Goal: Task Accomplishment & Management: Complete application form

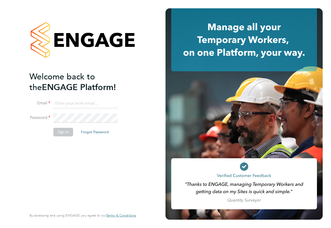
type input "natalie.strong@ncclondon.ac.uk"
click at [63, 133] on button "Sign In" at bounding box center [63, 132] width 20 height 8
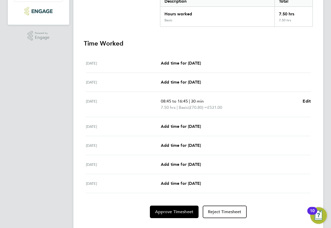
scroll to position [127, 0]
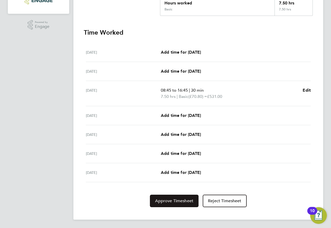
click at [173, 201] on span "Approve Timesheet" at bounding box center [174, 201] width 38 height 5
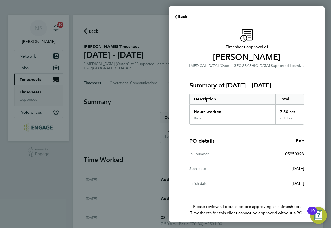
scroll to position [21, 0]
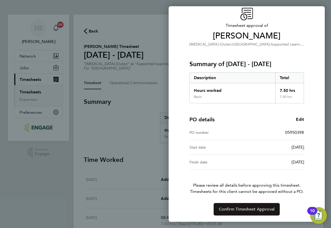
click at [257, 209] on span "Confirm Timesheet Approval" at bounding box center [247, 209] width 56 height 5
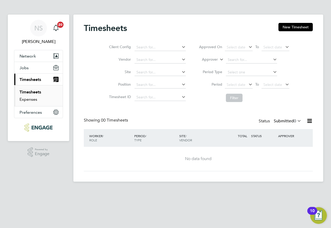
click at [29, 100] on link "Expenses" at bounding box center [29, 99] width 18 height 5
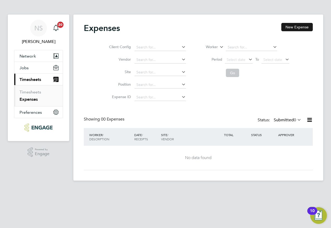
click at [295, 28] on button "New Expense" at bounding box center [298, 27] width 32 height 8
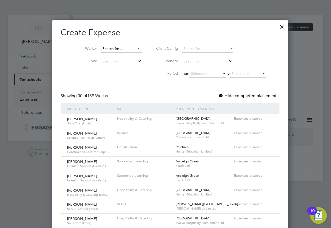
click at [127, 49] on input at bounding box center [121, 48] width 41 height 7
click at [114, 53] on li "[PERSON_NAME]" at bounding box center [114, 55] width 41 height 7
type input "[PERSON_NAME]"
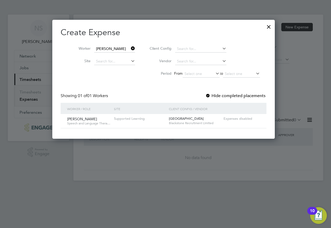
click at [130, 59] on icon at bounding box center [130, 60] width 0 height 7
type input "R"
type input "s"
click at [122, 69] on li "Supp orted Learning" at bounding box center [114, 68] width 41 height 7
type input "Supported Learning"
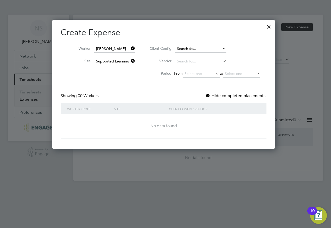
click at [202, 48] on input at bounding box center [200, 48] width 51 height 7
click at [187, 57] on li "[GEOGRAPHIC_DATA]" at bounding box center [201, 55] width 52 height 7
type input "[GEOGRAPHIC_DATA]"
click at [221, 61] on input at bounding box center [200, 61] width 51 height 7
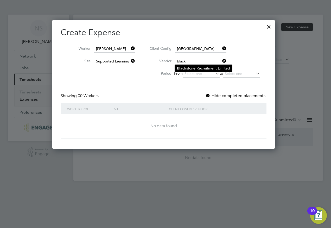
click at [219, 66] on li "Black stone Recruitment Limited" at bounding box center [203, 68] width 57 height 7
type input "Blackstone Recruitment Limited"
click at [215, 72] on icon at bounding box center [215, 73] width 0 height 7
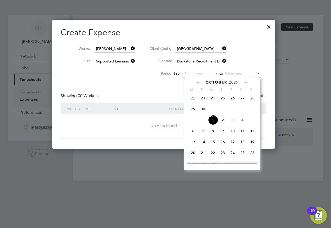
click at [214, 123] on span "[DATE]" at bounding box center [213, 120] width 10 height 10
type input "[DATE]"
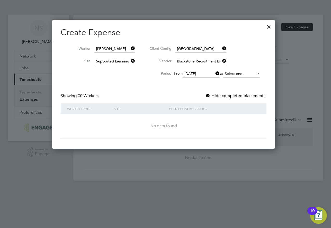
click at [249, 74] on input at bounding box center [241, 73] width 37 height 7
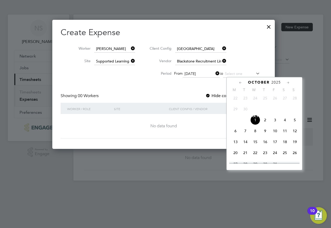
click at [257, 118] on span "Oct" at bounding box center [256, 116] width 10 height 3
type input "[DATE]"
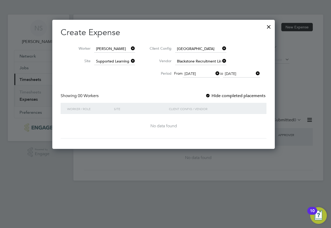
click at [166, 119] on div "No data found" at bounding box center [164, 126] width 196 height 24
click at [151, 108] on div "Site" at bounding box center [140, 109] width 55 height 12
click at [273, 27] on div at bounding box center [268, 25] width 9 height 9
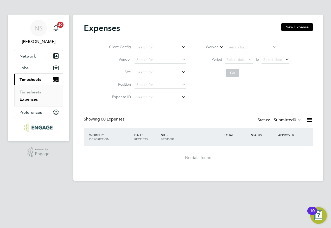
click at [272, 47] on icon at bounding box center [272, 46] width 0 height 7
click at [296, 118] on icon at bounding box center [296, 119] width 0 height 7
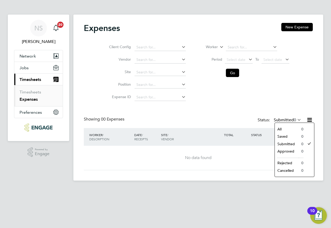
click at [238, 106] on div "Expenses New Expense Client Config Vendor Site Position Expense ID Worker Perio…" at bounding box center [198, 96] width 229 height 147
